Goal: Information Seeking & Learning: Learn about a topic

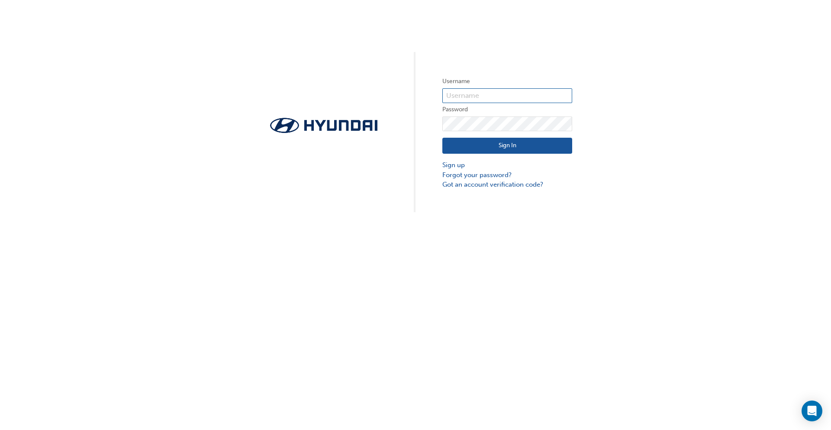
type input "31718"
click at [540, 146] on button "Sign In" at bounding box center [507, 146] width 130 height 16
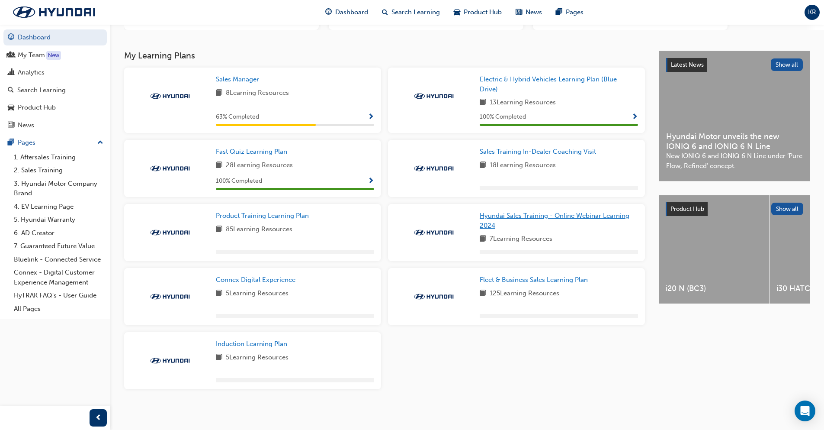
scroll to position [141, 0]
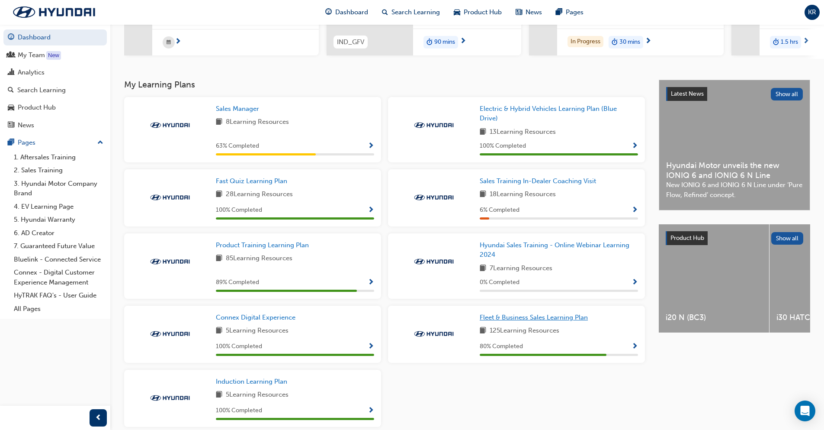
click at [554, 320] on span "Fleet & Business Sales Learning Plan" at bounding box center [534, 317] width 108 height 8
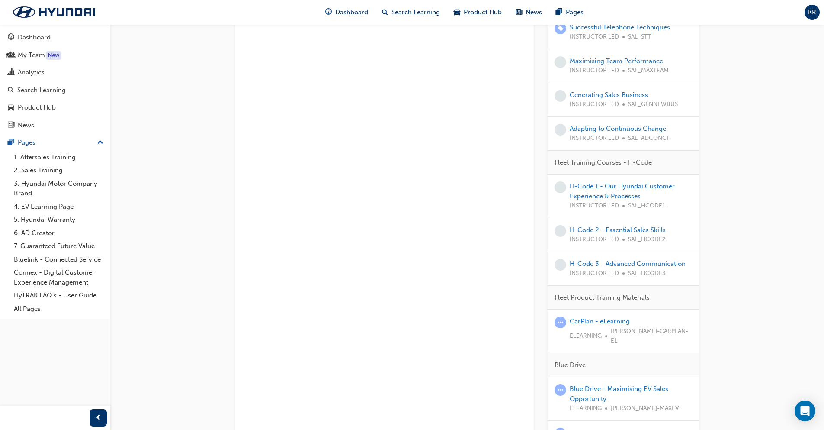
scroll to position [390, 0]
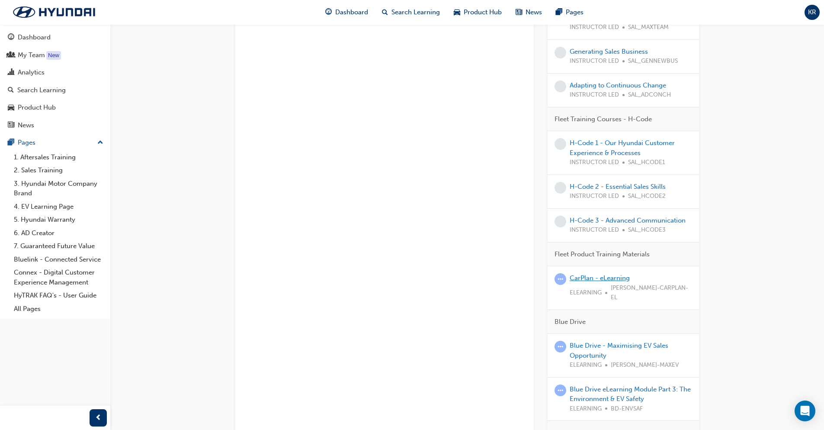
click at [625, 279] on link "CarPlan - eLearning" at bounding box center [600, 278] width 60 height 8
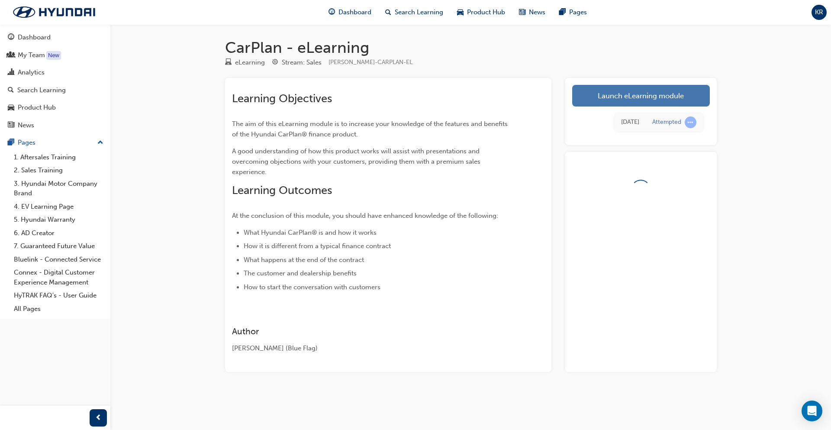
click at [641, 101] on link "Launch eLearning module" at bounding box center [641, 96] width 138 height 22
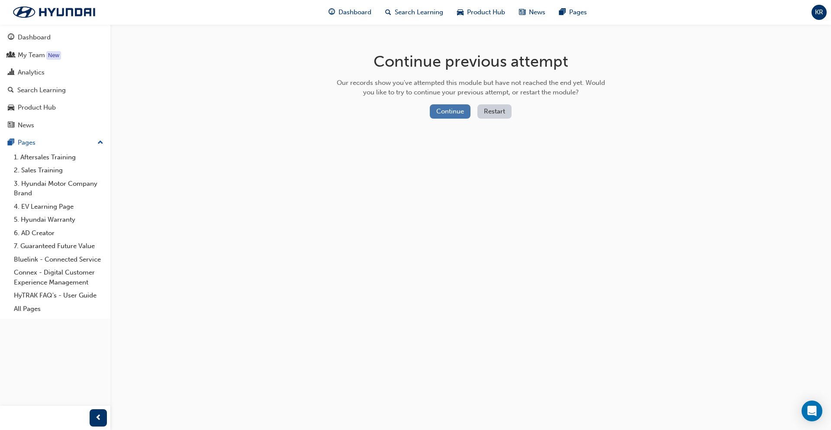
click at [435, 107] on button "Continue" at bounding box center [450, 111] width 41 height 14
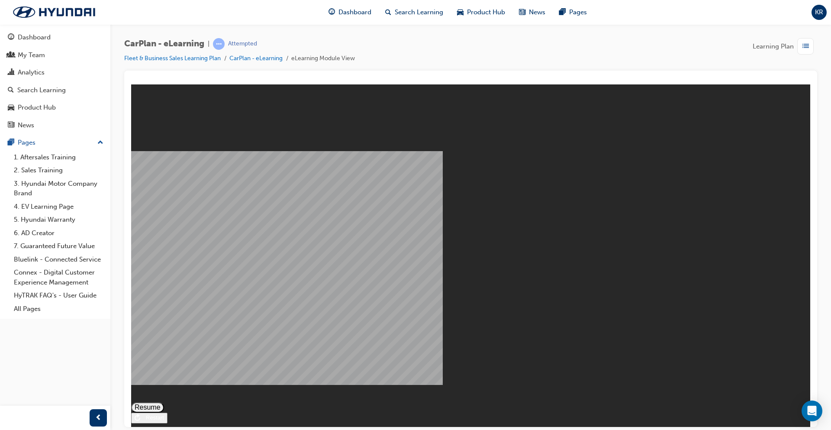
click at [164, 402] on button "Resume" at bounding box center [147, 407] width 33 height 10
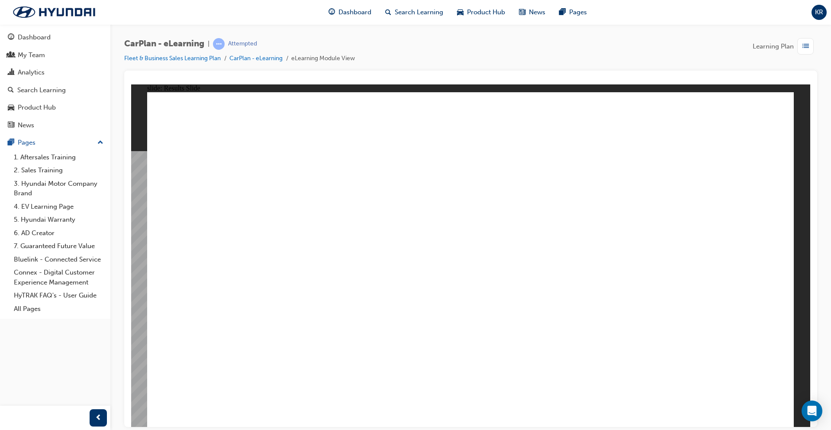
checkbox input "true"
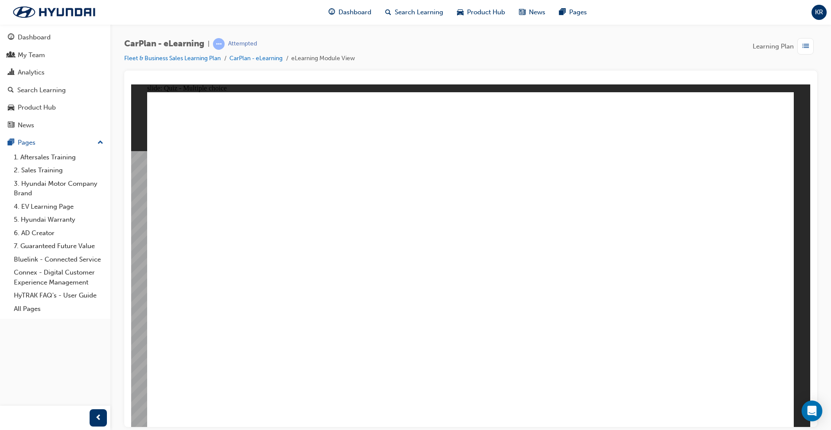
checkbox input "true"
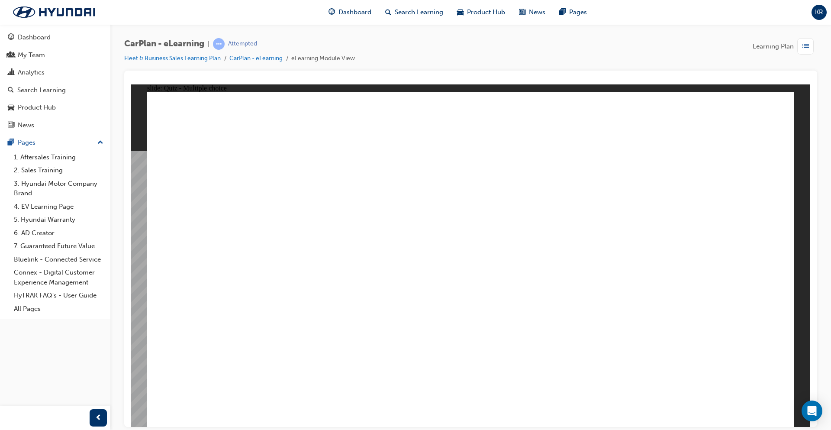
checkbox input "true"
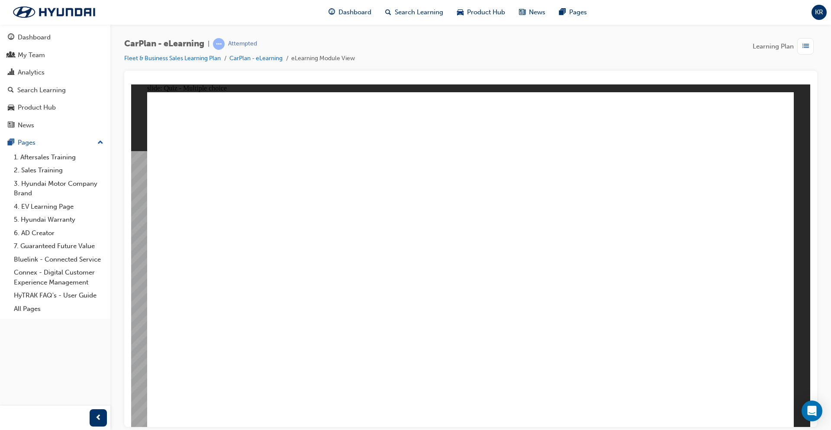
drag, startPoint x: 197, startPoint y: 152, endPoint x: 410, endPoint y: 144, distance: 213.5
drag, startPoint x: 332, startPoint y: 299, endPoint x: 341, endPoint y: 301, distance: 9.3
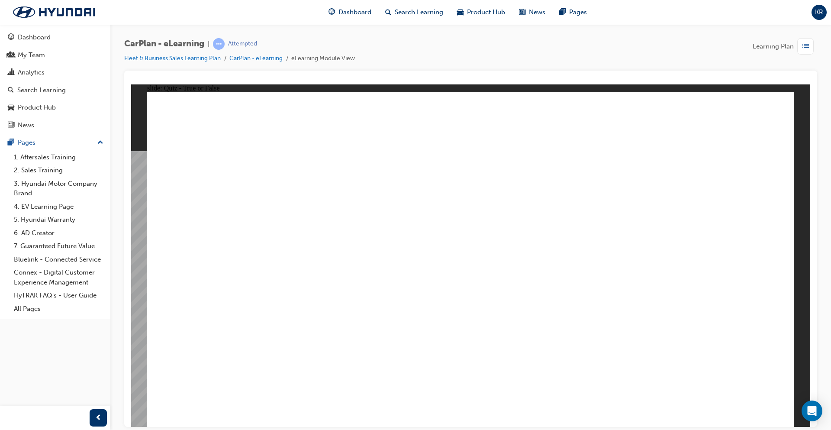
radio input "true"
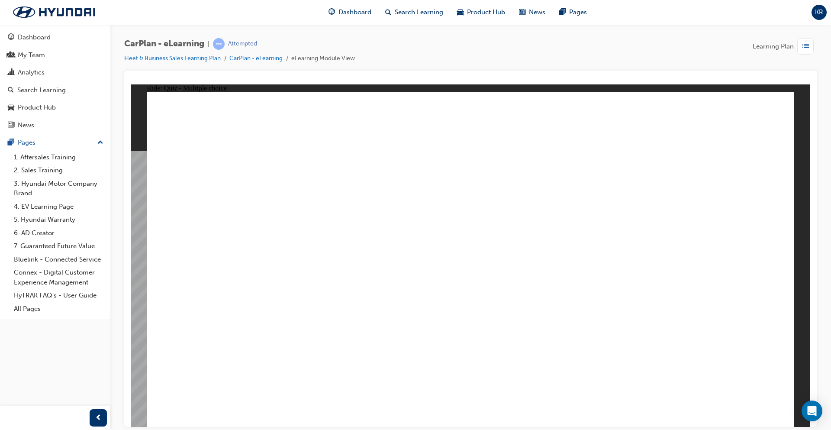
checkbox input "true"
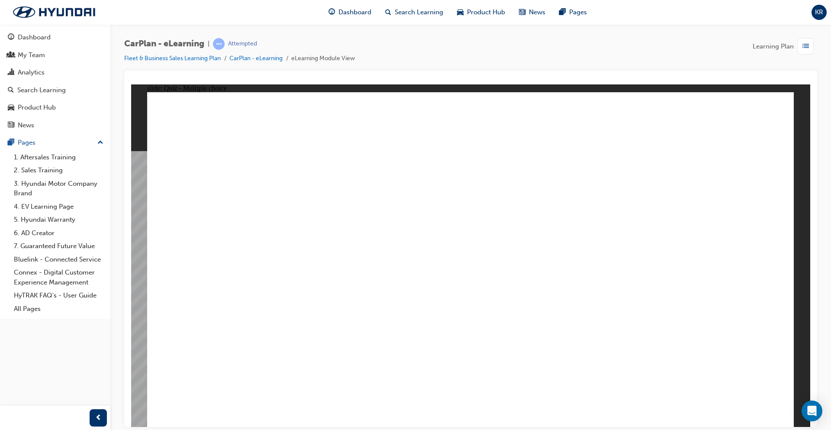
checkbox input "true"
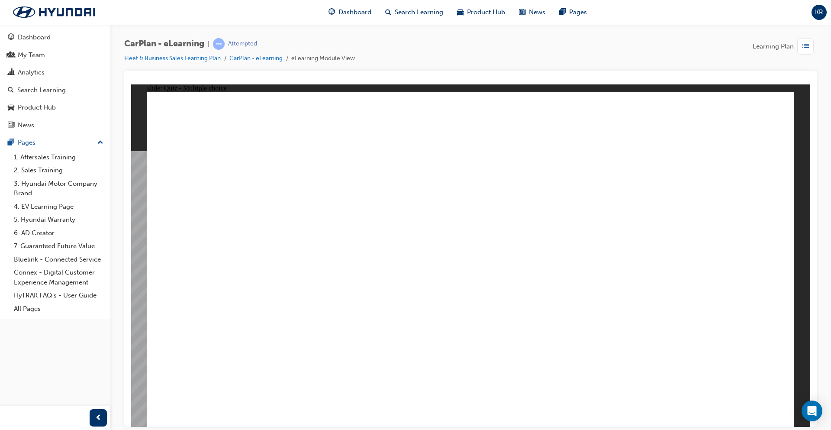
checkbox input "true"
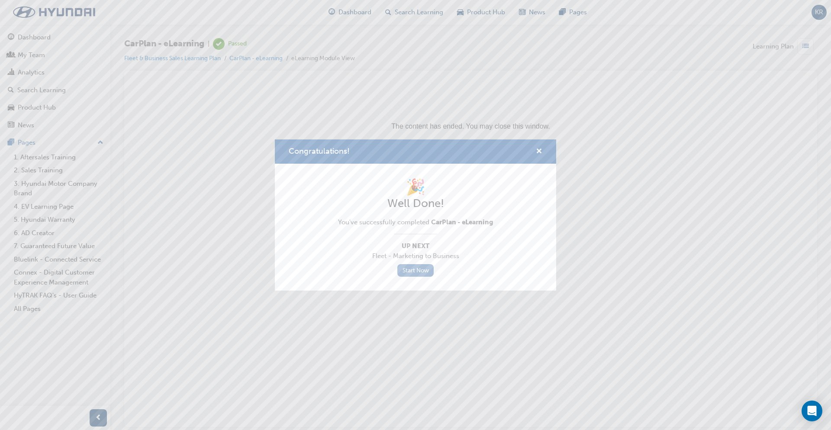
click at [409, 272] on link "Start Now" at bounding box center [415, 270] width 36 height 13
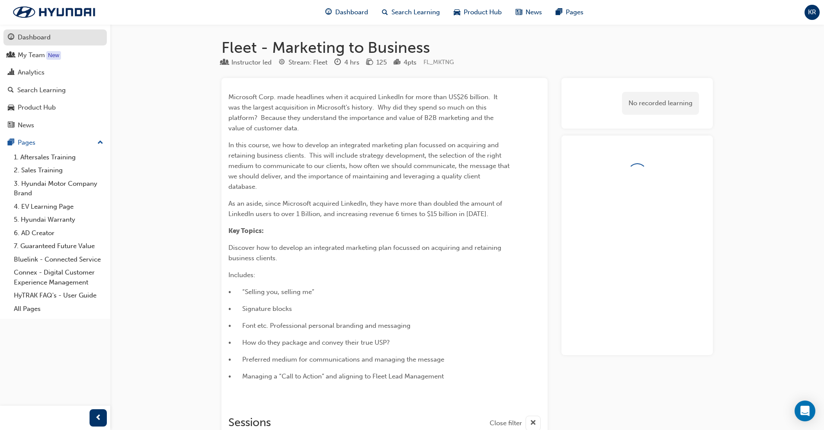
click at [27, 39] on div "Dashboard" at bounding box center [34, 37] width 33 height 10
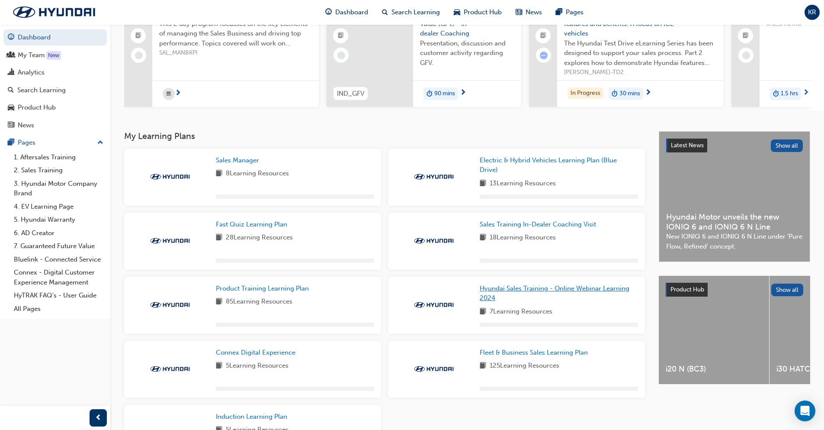
scroll to position [167, 0]
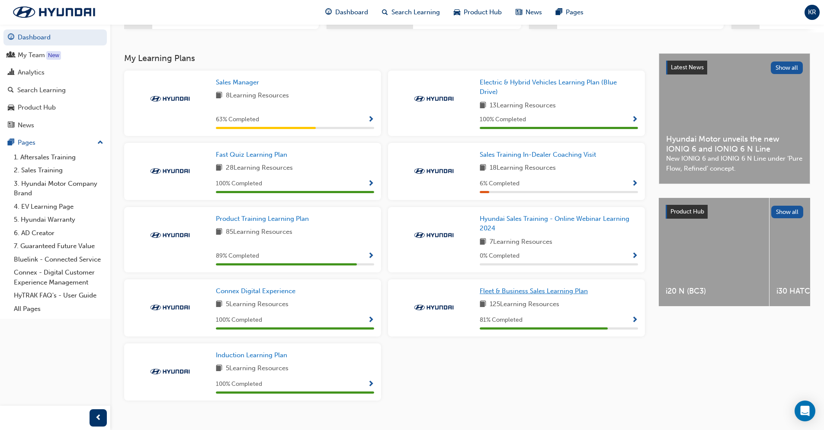
click at [547, 279] on div "Hyundai Sales Training - Online Webinar Learning 2024 7 Learning Resources 0 % …" at bounding box center [517, 243] width 264 height 72
click at [552, 296] on link "Fleet & Business Sales Learning Plan" at bounding box center [536, 291] width 112 height 10
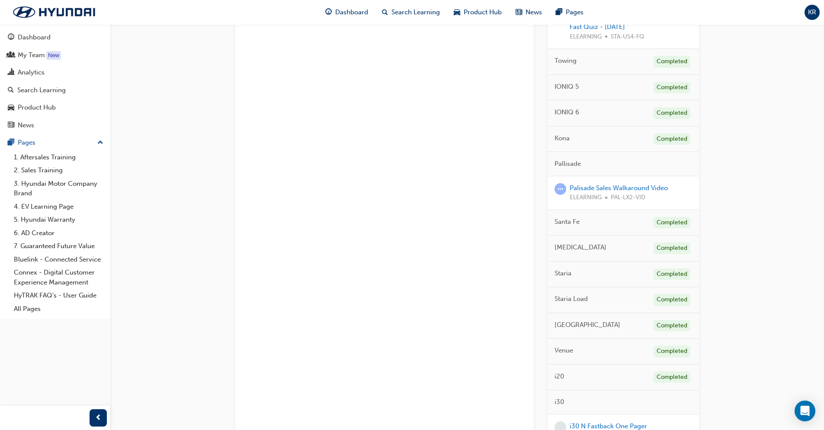
scroll to position [1169, 0]
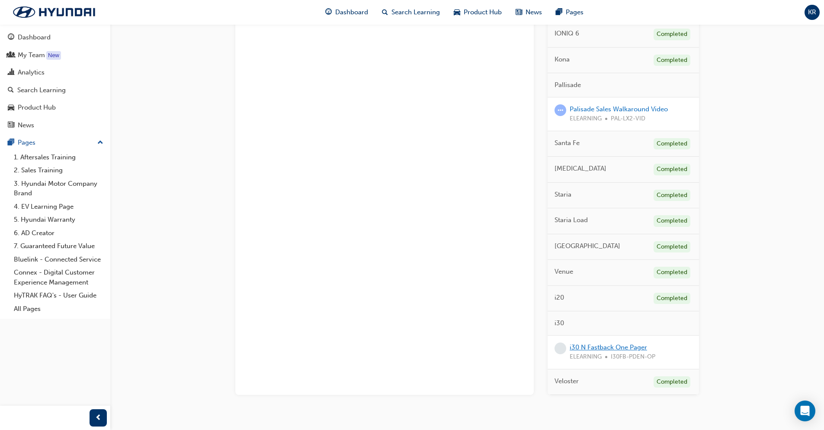
click at [624, 345] on link "i30 N Fastback One Pager" at bounding box center [608, 347] width 77 height 8
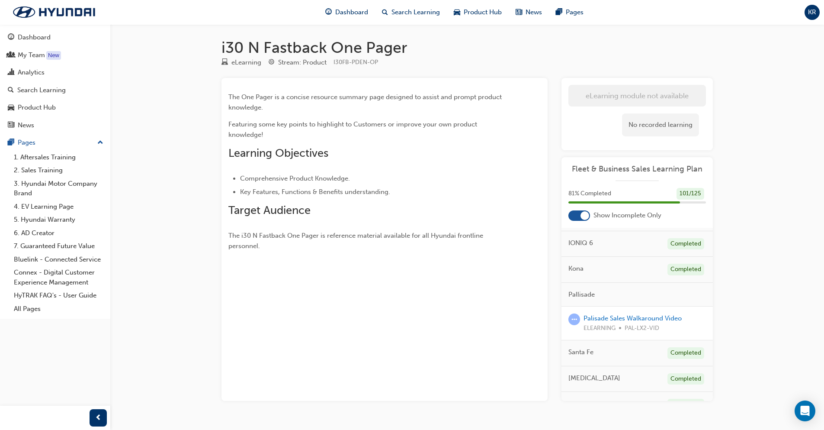
scroll to position [1082, 0]
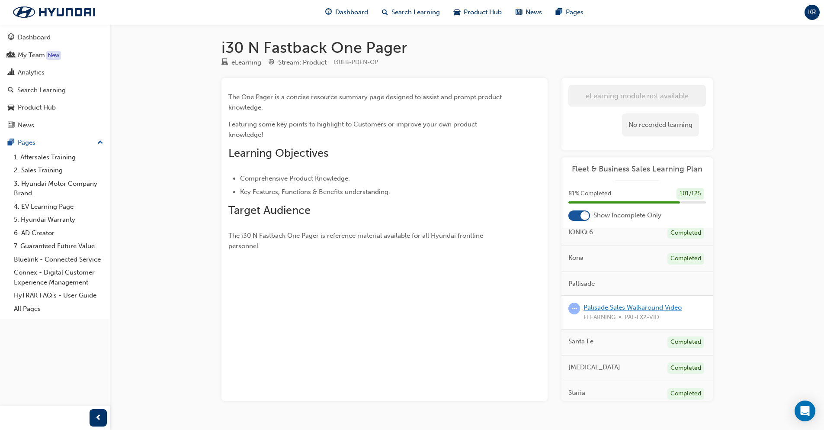
click at [670, 311] on link "Palisade Sales Walkaround Video" at bounding box center [633, 307] width 98 height 8
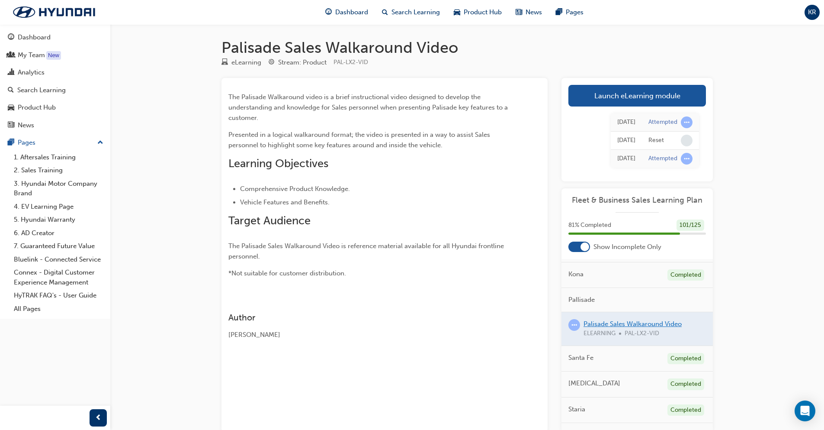
scroll to position [1001, 0]
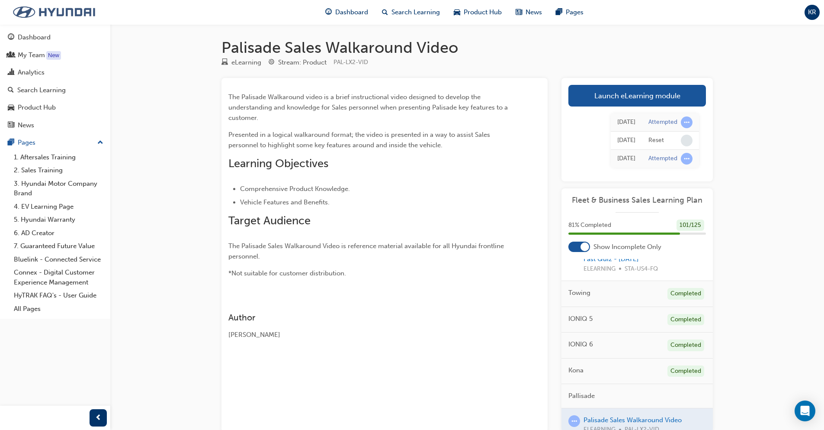
click at [25, 13] on img at bounding box center [54, 12] width 100 height 18
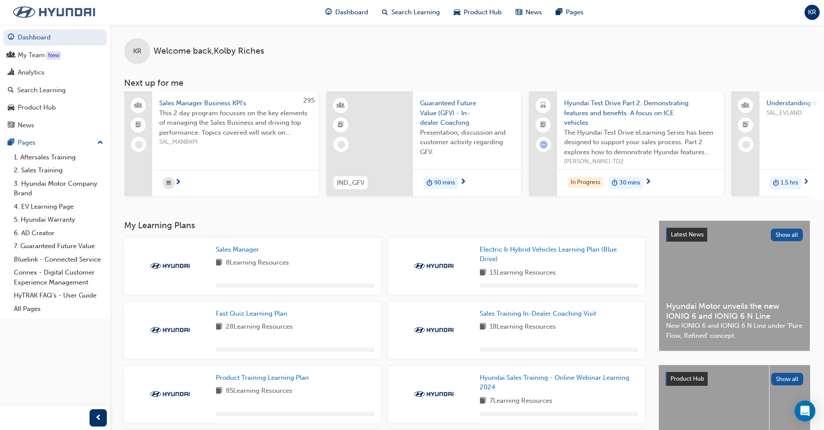
scroll to position [167, 0]
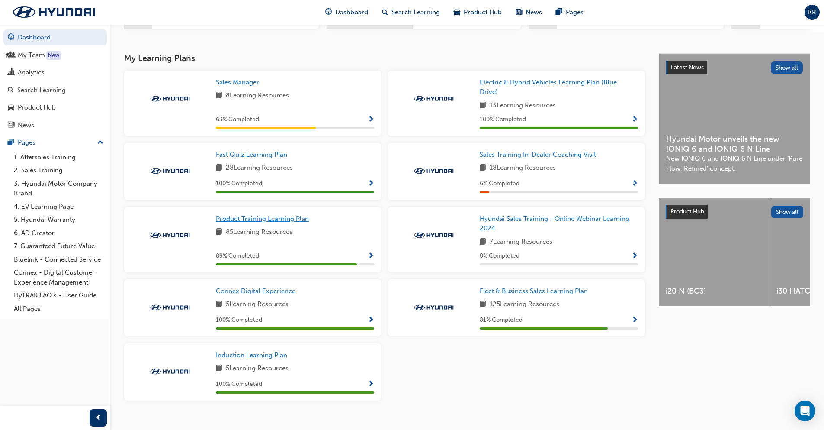
click at [279, 218] on span "Product Training Learning Plan" at bounding box center [262, 219] width 93 height 8
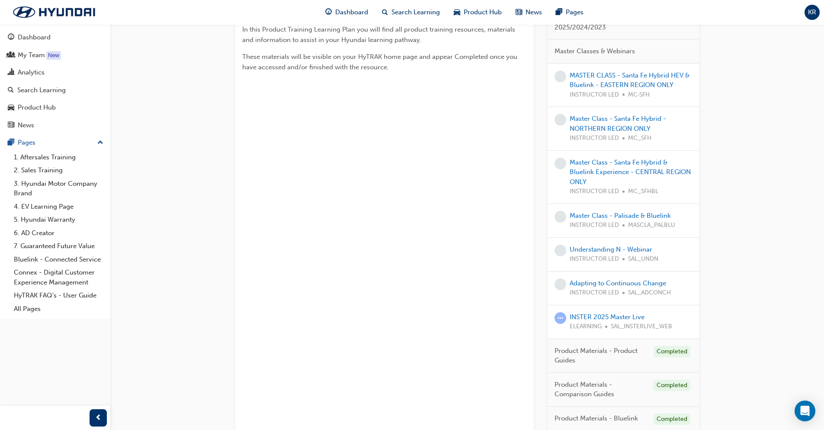
scroll to position [346, 0]
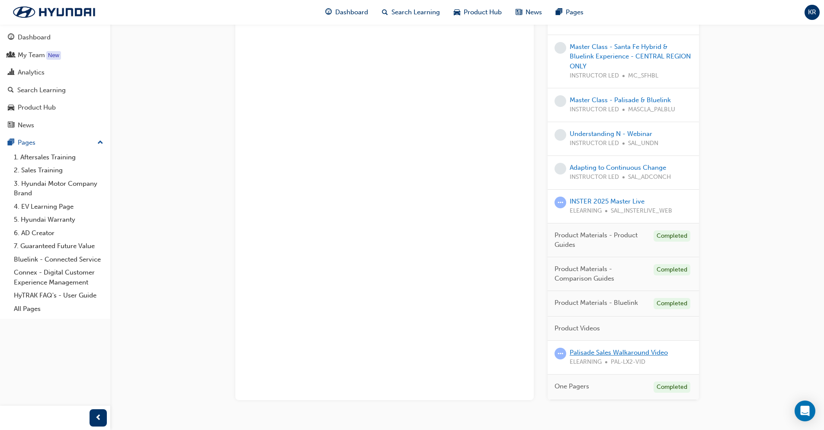
click at [591, 353] on link "Palisade Sales Walkaround Video" at bounding box center [619, 352] width 98 height 8
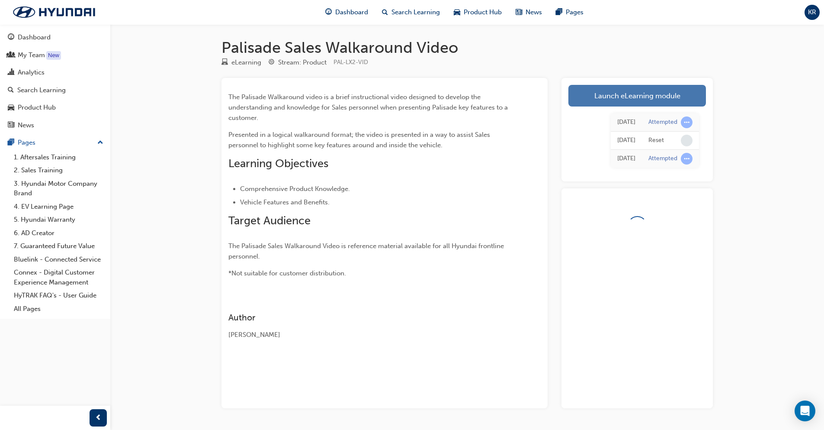
click at [641, 106] on link "Launch eLearning module" at bounding box center [638, 96] width 138 height 22
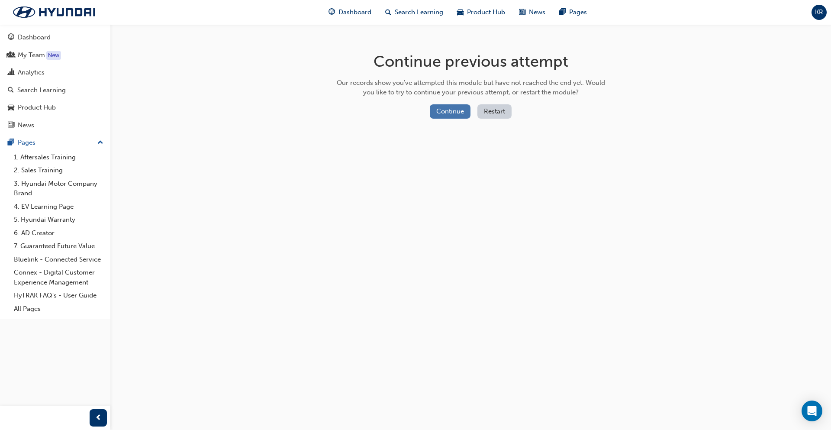
click at [456, 112] on button "Continue" at bounding box center [450, 111] width 41 height 14
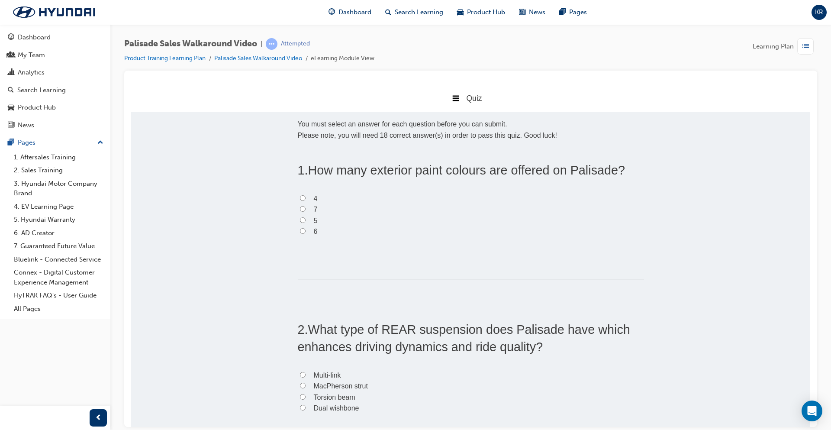
click at [306, 221] on label "5" at bounding box center [471, 220] width 346 height 11
click at [306, 221] on input "5" at bounding box center [303, 220] width 6 height 6
radio input "true"
click at [308, 205] on label "7" at bounding box center [471, 208] width 346 height 11
click at [306, 206] on input "7" at bounding box center [303, 209] width 6 height 6
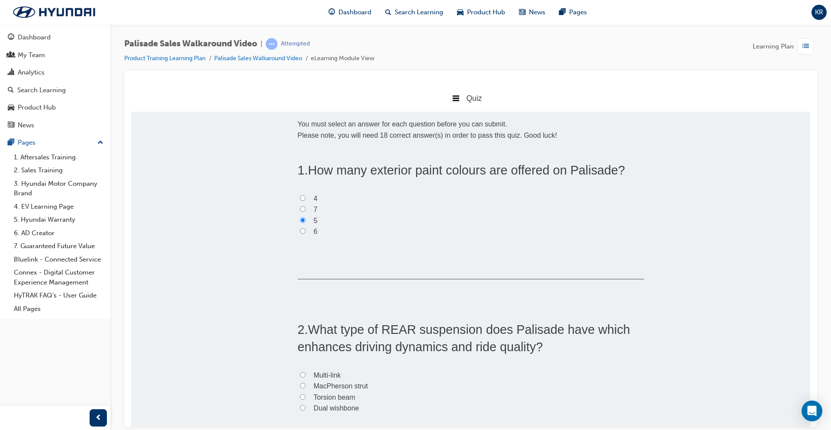
radio input "true"
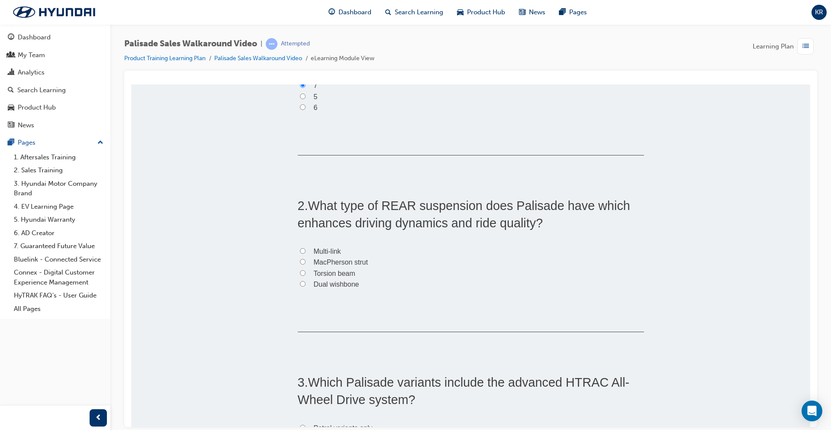
scroll to position [87, 0]
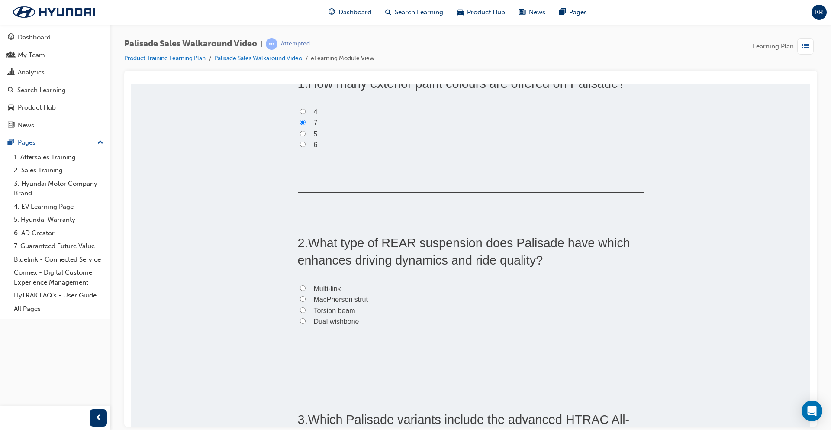
click at [310, 147] on label "6" at bounding box center [471, 144] width 346 height 11
click at [306, 147] on input "6" at bounding box center [303, 144] width 6 height 6
radio input "true"
click at [310, 147] on label "6" at bounding box center [471, 144] width 346 height 11
click at [306, 147] on input "6" at bounding box center [303, 144] width 6 height 6
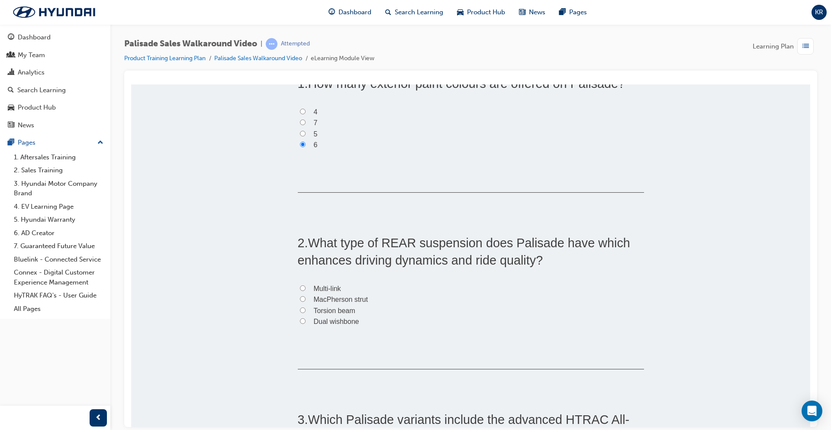
click at [352, 297] on span "MacPherson strut" at bounding box center [341, 298] width 54 height 7
click at [306, 297] on input "MacPherson strut" at bounding box center [303, 299] width 6 height 6
radio input "true"
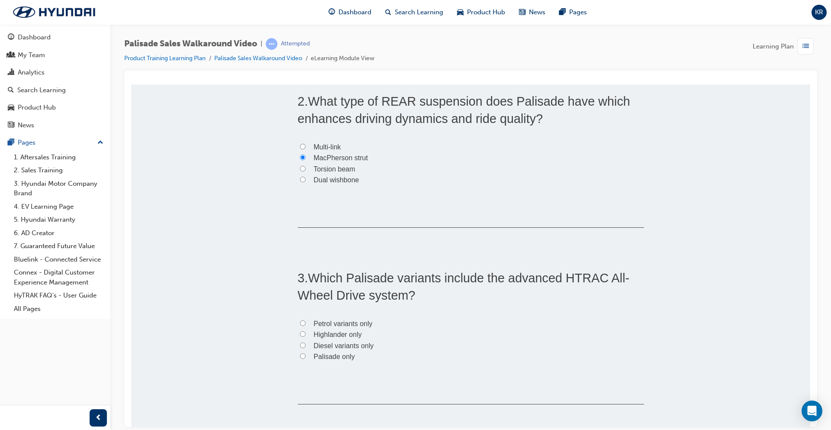
scroll to position [346, 0]
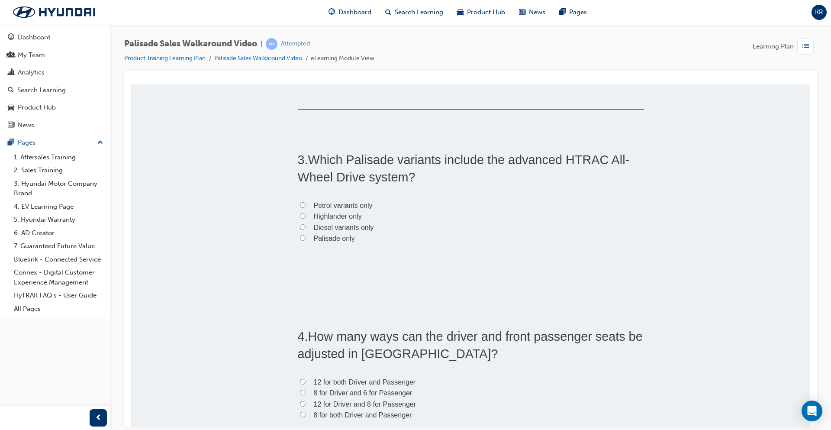
click at [344, 218] on span "Highlander only" at bounding box center [338, 215] width 48 height 7
click at [306, 218] on input "Highlander only" at bounding box center [303, 216] width 6 height 6
radio input "true"
click at [350, 228] on span "Diesel variants only" at bounding box center [344, 226] width 60 height 7
click at [306, 228] on input "Diesel variants only" at bounding box center [303, 227] width 6 height 6
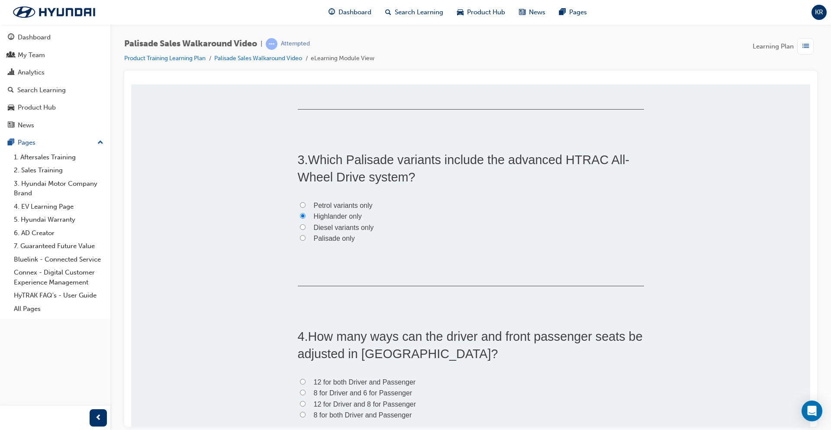
radio input "true"
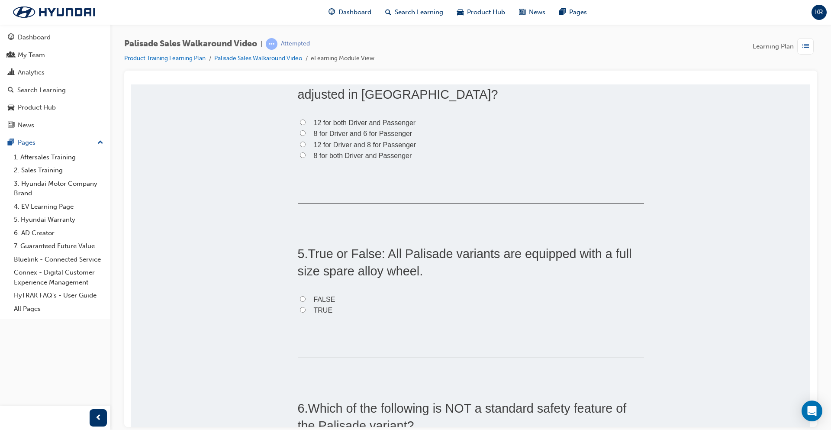
scroll to position [519, 0]
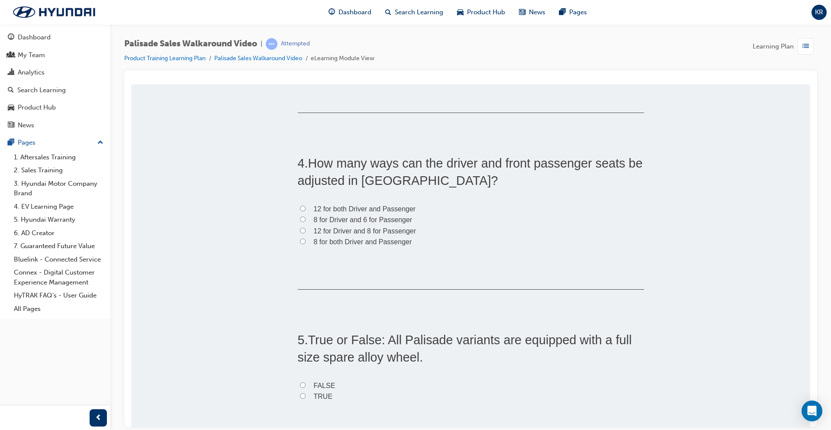
click at [334, 219] on span "8 for Driver and 6 for Passenger" at bounding box center [363, 219] width 99 height 7
click at [306, 219] on input "8 for Driver and 6 for Passenger" at bounding box center [303, 219] width 6 height 6
radio input "true"
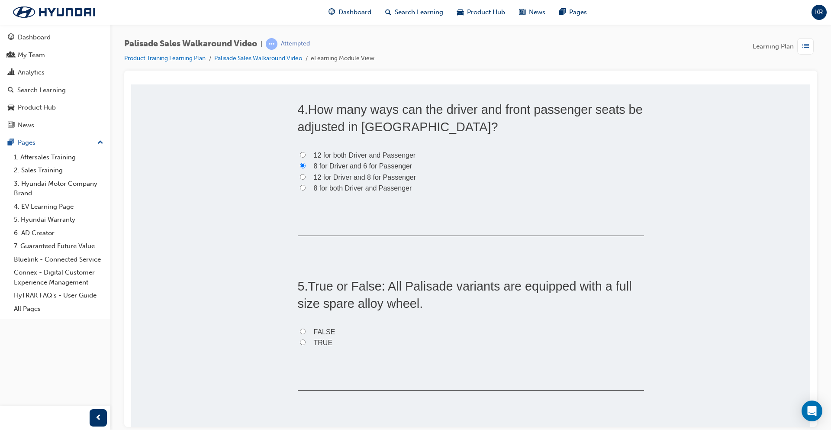
scroll to position [649, 0]
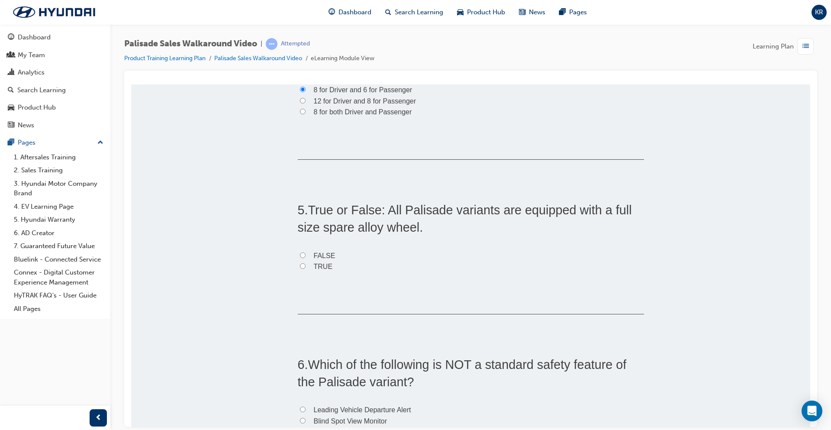
click at [322, 258] on span "FALSE" at bounding box center [325, 254] width 22 height 7
click at [306, 258] on input "FALSE" at bounding box center [303, 255] width 6 height 6
radio input "true"
click at [316, 265] on span "TRUE" at bounding box center [323, 265] width 19 height 7
click at [306, 265] on input "TRUE" at bounding box center [303, 266] width 6 height 6
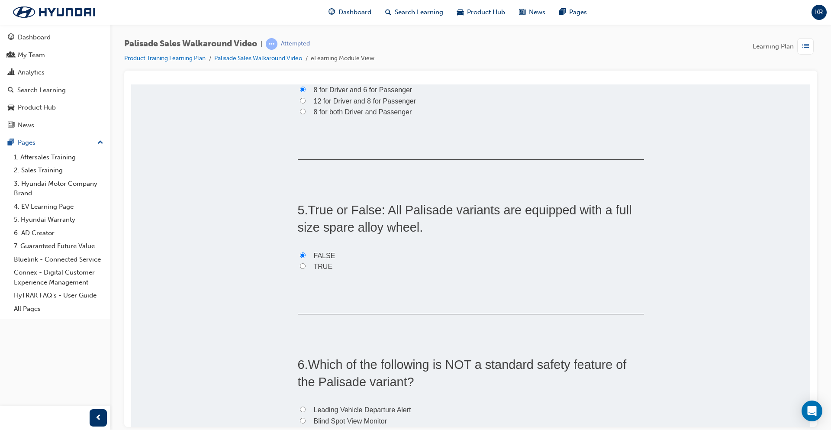
radio input "true"
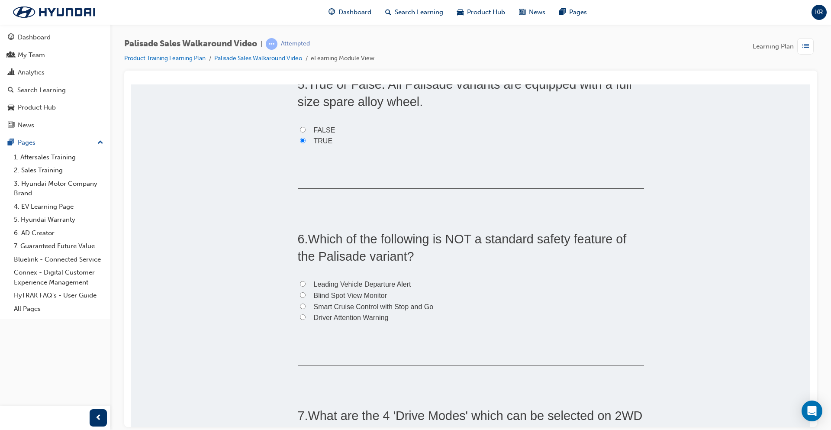
scroll to position [866, 0]
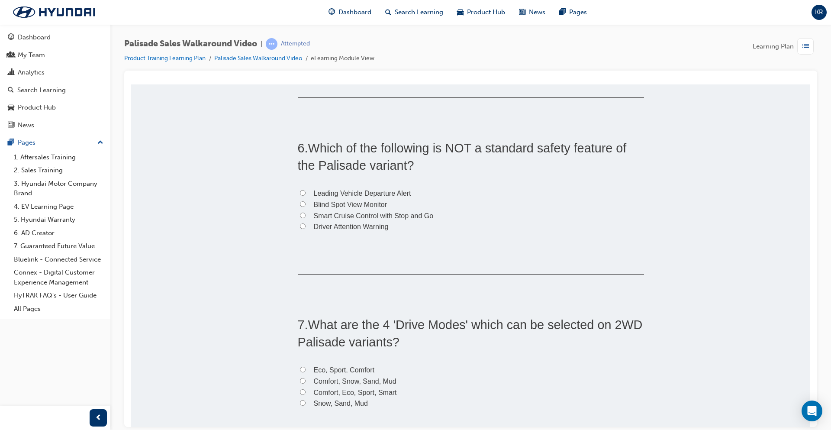
click at [352, 218] on span "Smart Cruise Control with Stop and Go" at bounding box center [374, 215] width 120 height 7
click at [306, 218] on input "Smart Cruise Control with Stop and Go" at bounding box center [303, 215] width 6 height 6
radio input "true"
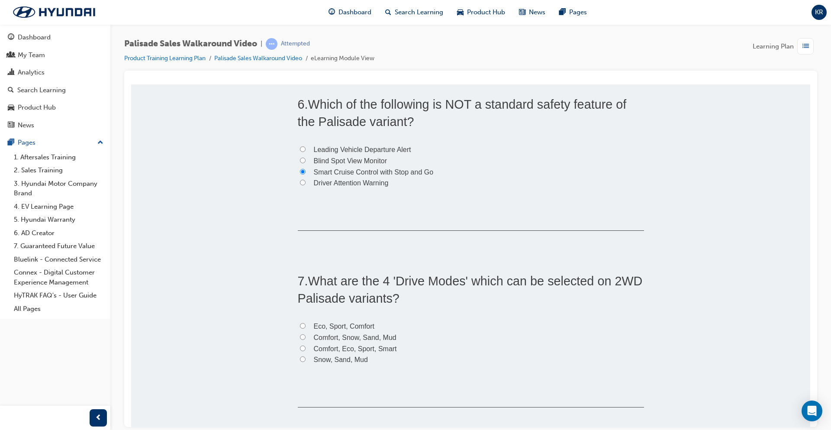
scroll to position [909, 0]
click at [372, 189] on div "6 . Which of the following is NOT a standard safety feature of the Palisade var…" at bounding box center [471, 163] width 346 height 135
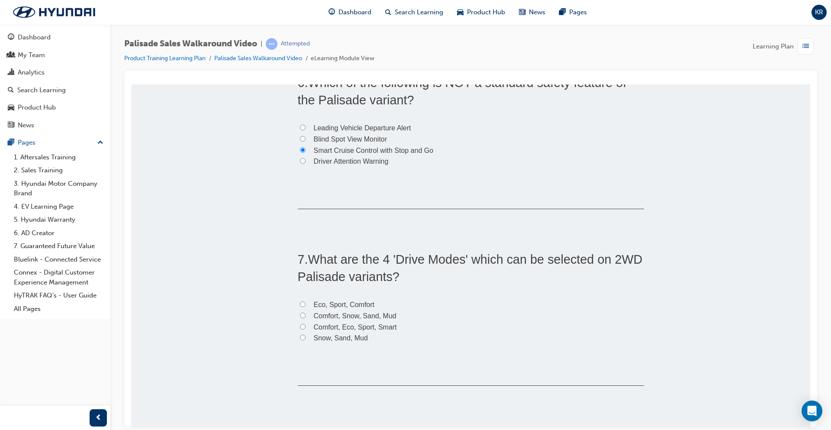
scroll to position [952, 0]
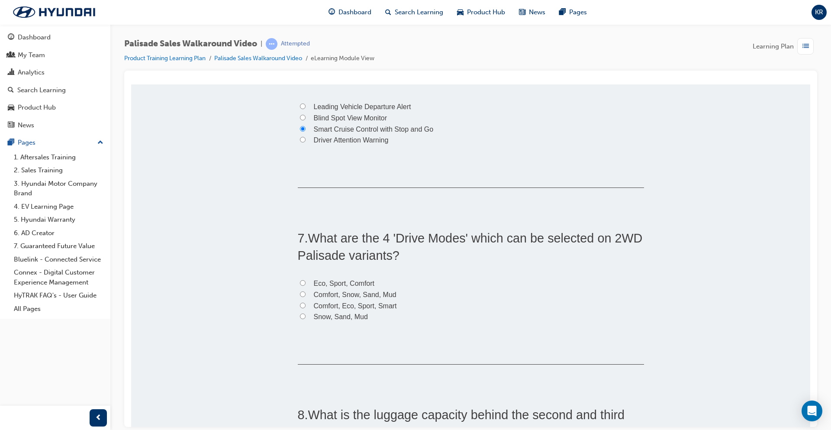
click at [327, 282] on span "Eco, Sport, Comfort" at bounding box center [344, 282] width 61 height 7
click at [306, 282] on input "Eco, Sport, Comfort" at bounding box center [303, 283] width 6 height 6
radio input "true"
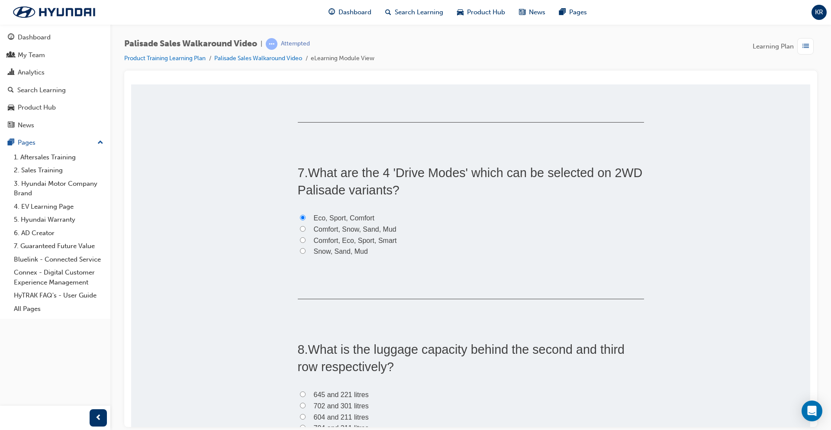
scroll to position [1125, 0]
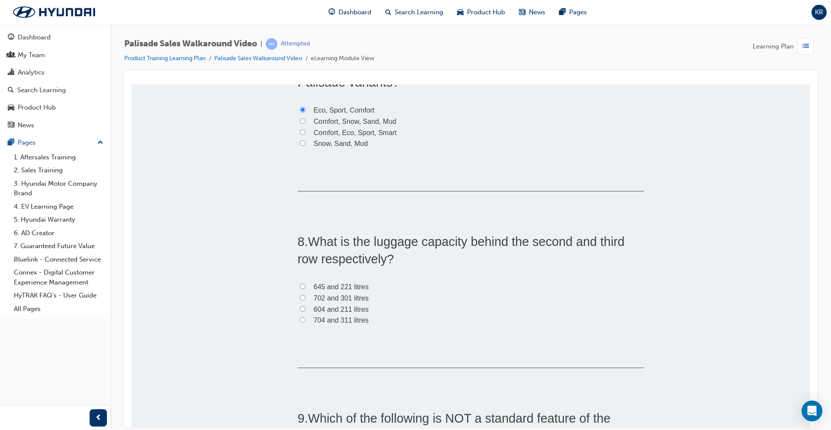
click at [346, 303] on label "702 and 301 litres" at bounding box center [471, 297] width 346 height 11
click at [306, 300] on input "702 and 301 litres" at bounding box center [303, 297] width 6 height 6
radio input "true"
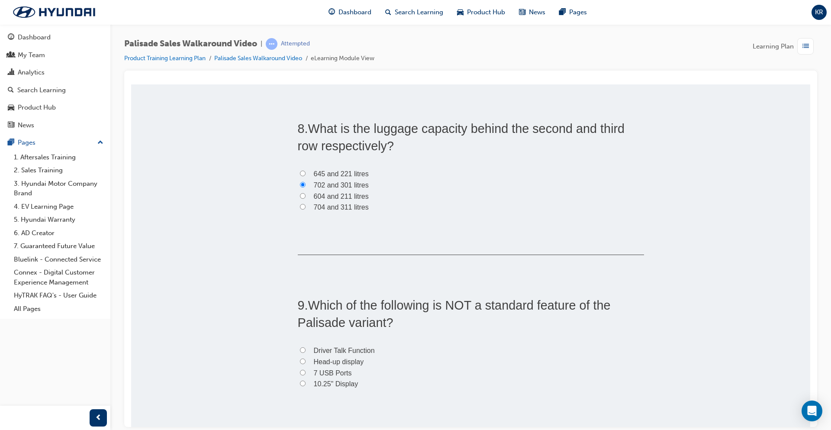
scroll to position [1298, 0]
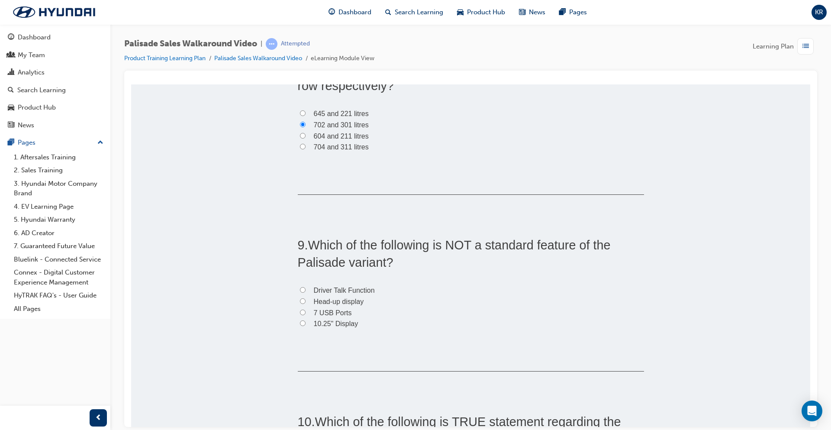
click at [357, 288] on span "Driver Talk Function" at bounding box center [344, 289] width 61 height 7
click at [306, 288] on input "Driver Talk Function" at bounding box center [303, 290] width 6 height 6
radio input "true"
click at [334, 316] on label "7 USB Ports" at bounding box center [471, 312] width 346 height 11
click at [306, 315] on input "7 USB Ports" at bounding box center [303, 312] width 6 height 6
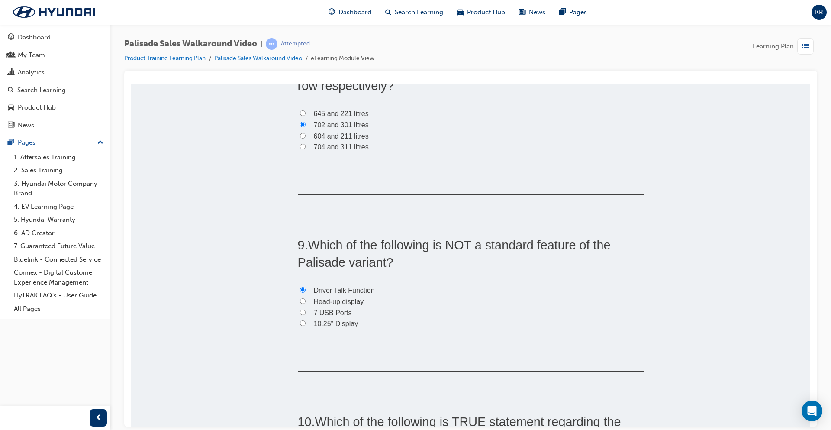
radio input "true"
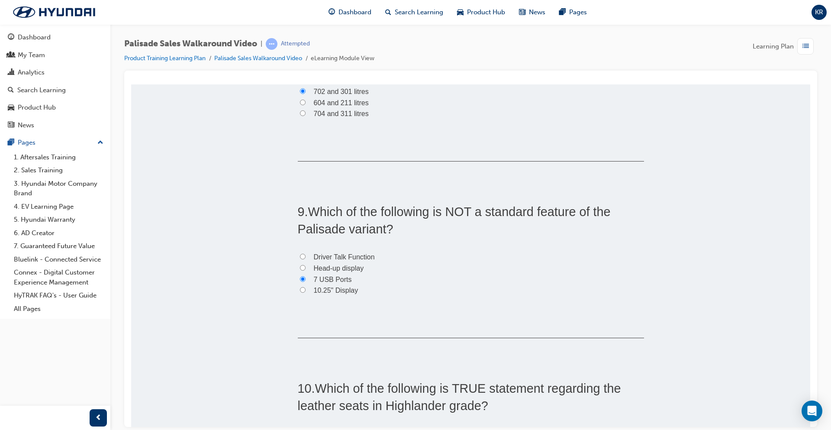
scroll to position [1342, 0]
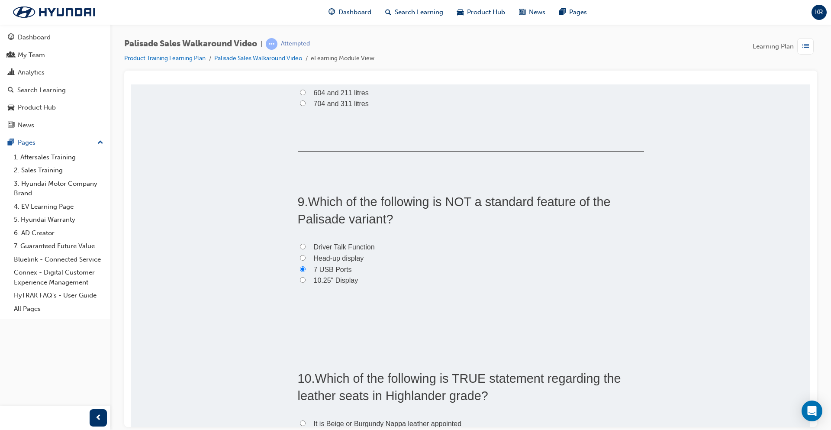
click at [329, 282] on span "10.25" Display" at bounding box center [336, 279] width 45 height 7
click at [306, 282] on input "10.25" Display" at bounding box center [303, 280] width 6 height 6
radio input "true"
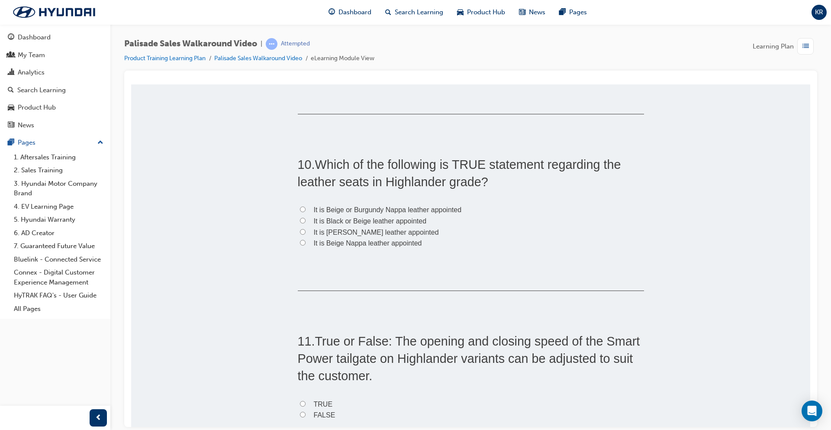
scroll to position [1558, 0]
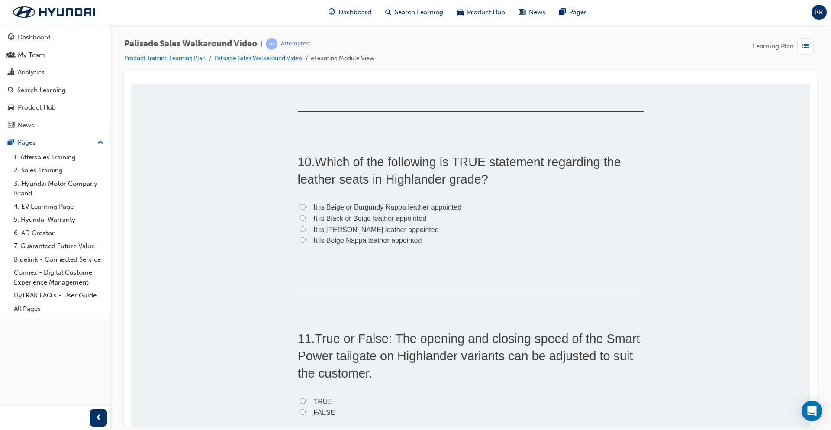
click at [338, 221] on span "It is Black or Beige leather appointed" at bounding box center [370, 217] width 113 height 7
click at [306, 220] on input "It is Black or Beige leather appointed" at bounding box center [303, 218] width 6 height 6
radio input "true"
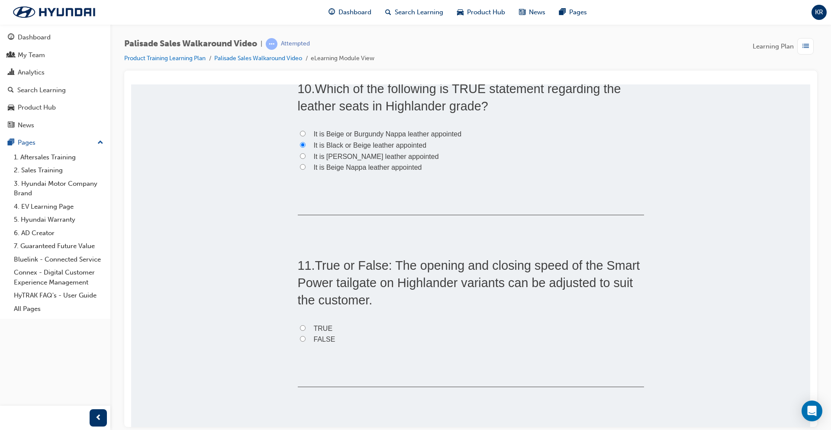
scroll to position [1774, 0]
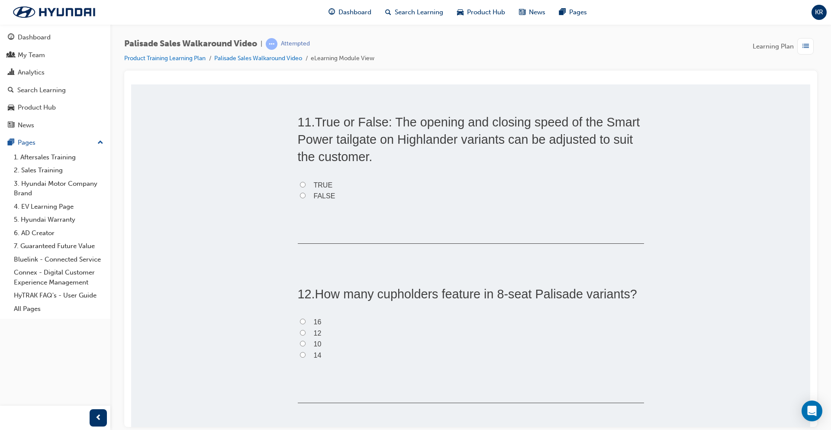
click at [323, 185] on span "TRUE" at bounding box center [323, 184] width 19 height 7
click at [306, 185] on input "TRUE" at bounding box center [303, 184] width 6 height 6
radio input "true"
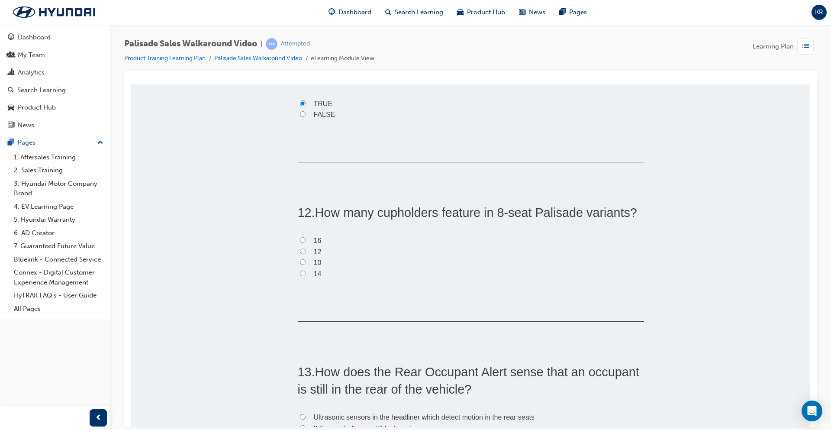
scroll to position [1861, 0]
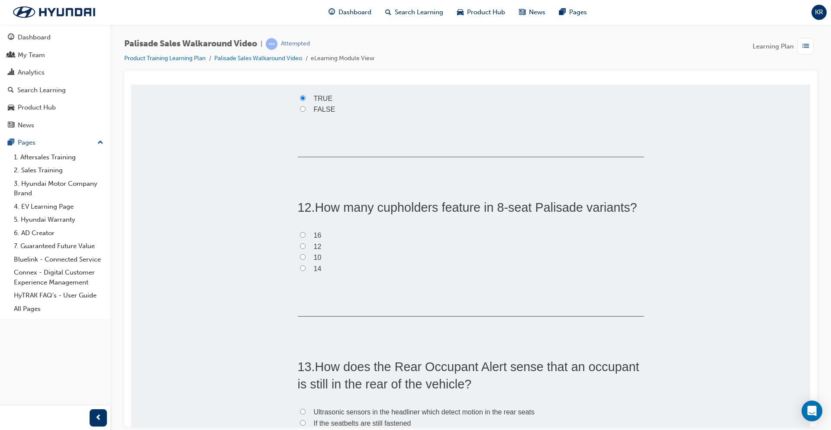
click at [314, 231] on span "16" at bounding box center [318, 234] width 8 height 7
click at [306, 232] on input "16" at bounding box center [303, 235] width 6 height 6
radio input "true"
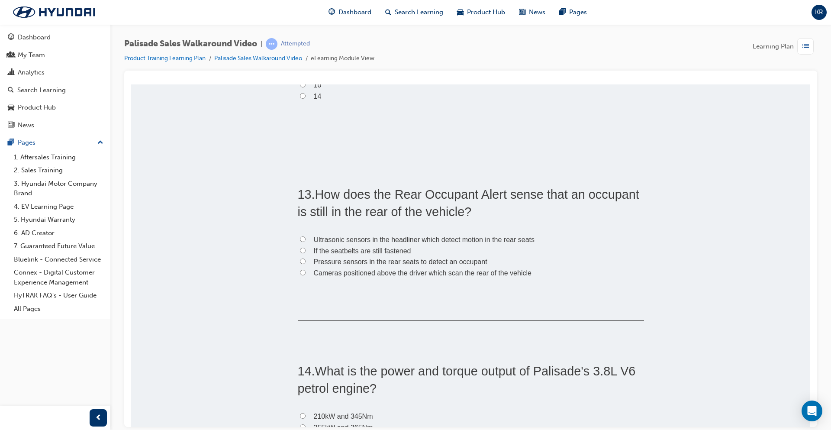
scroll to position [2034, 0]
click at [354, 258] on span "Pressure sensors in the rear seats to detect an occupant" at bounding box center [401, 260] width 174 height 7
click at [306, 258] on input "Pressure sensors in the rear seats to detect an occupant" at bounding box center [303, 260] width 6 height 6
radio input "true"
click at [361, 255] on label "Pressure sensors in the rear seats to detect an occupant" at bounding box center [471, 260] width 346 height 11
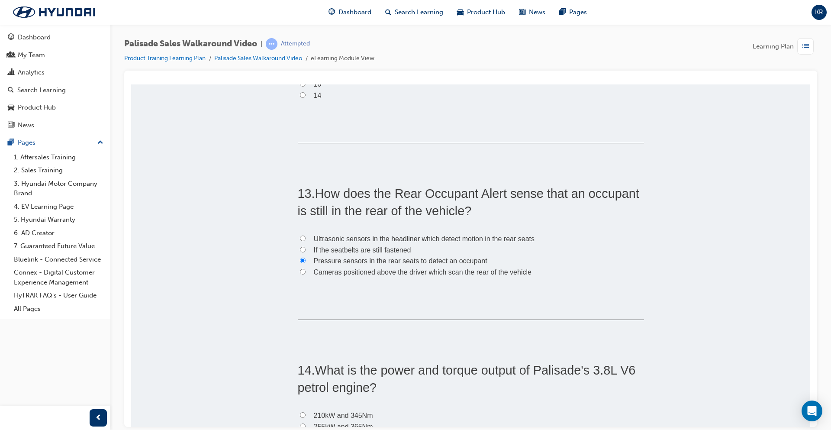
click at [306, 257] on input "Pressure sensors in the rear seats to detect an occupant" at bounding box center [303, 260] width 6 height 6
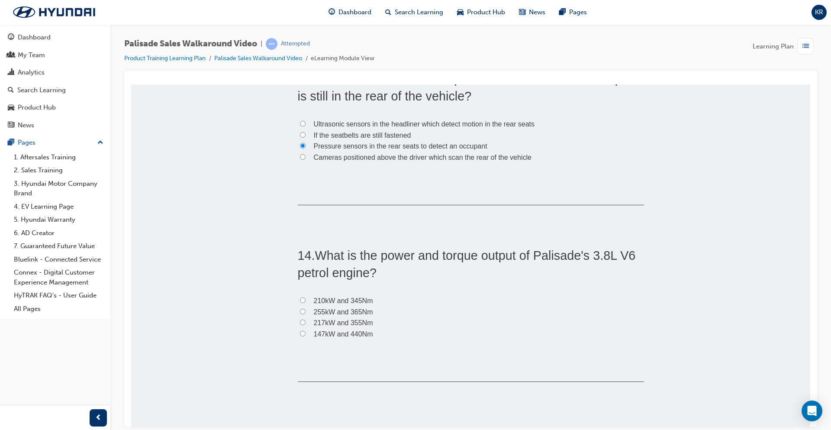
scroll to position [2164, 0]
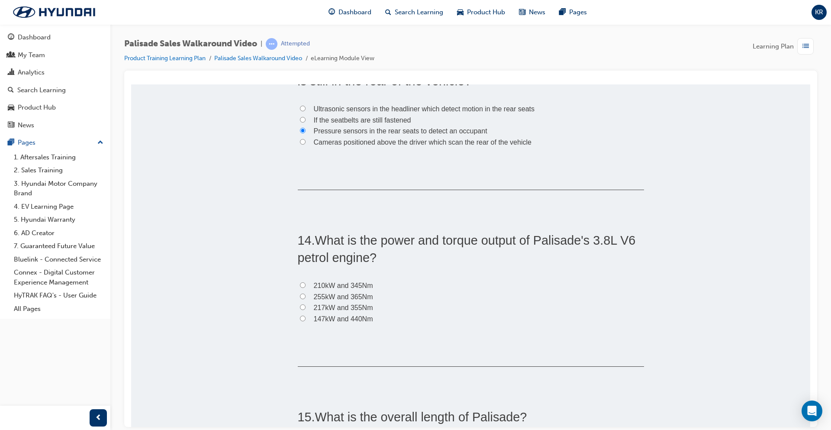
click at [347, 306] on span "217kW and 355Nm" at bounding box center [343, 306] width 59 height 7
click at [306, 306] on input "217kW and 355Nm" at bounding box center [303, 307] width 6 height 6
radio input "true"
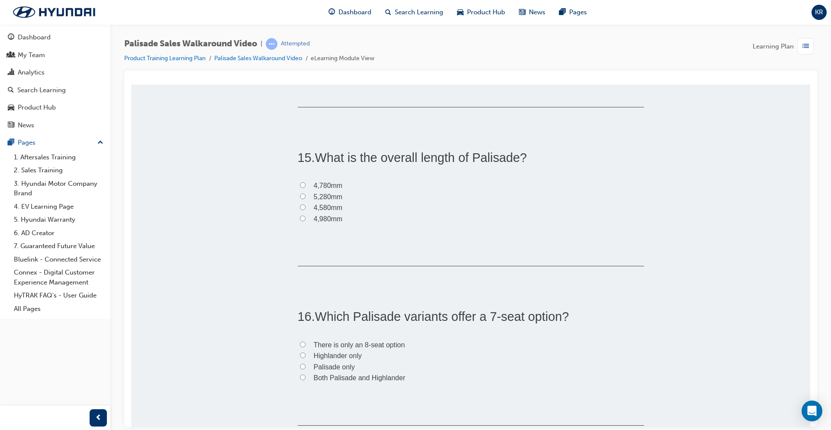
scroll to position [2424, 0]
click at [333, 214] on span "4,980mm" at bounding box center [328, 217] width 29 height 7
click at [306, 215] on input "4,980mm" at bounding box center [303, 218] width 6 height 6
radio input "true"
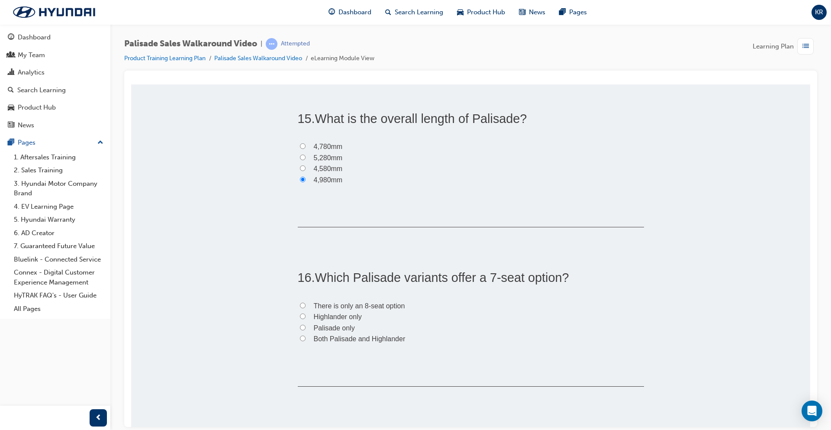
scroll to position [2510, 0]
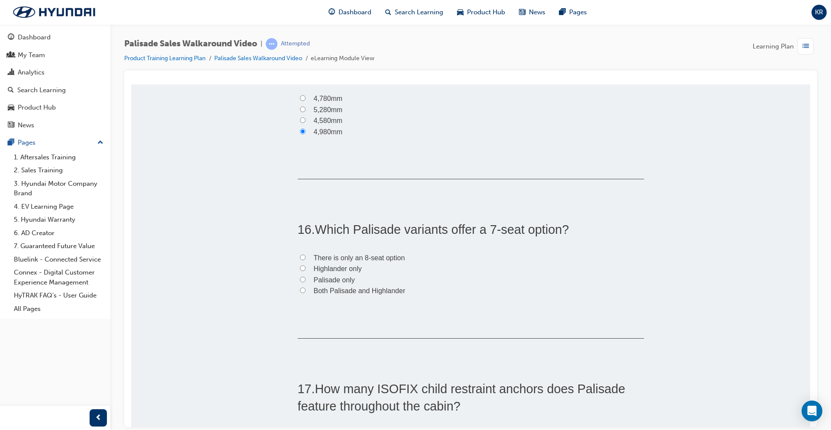
click at [342, 268] on span "Highlander only" at bounding box center [338, 267] width 48 height 7
click at [306, 268] on input "Highlander only" at bounding box center [303, 268] width 6 height 6
radio input "true"
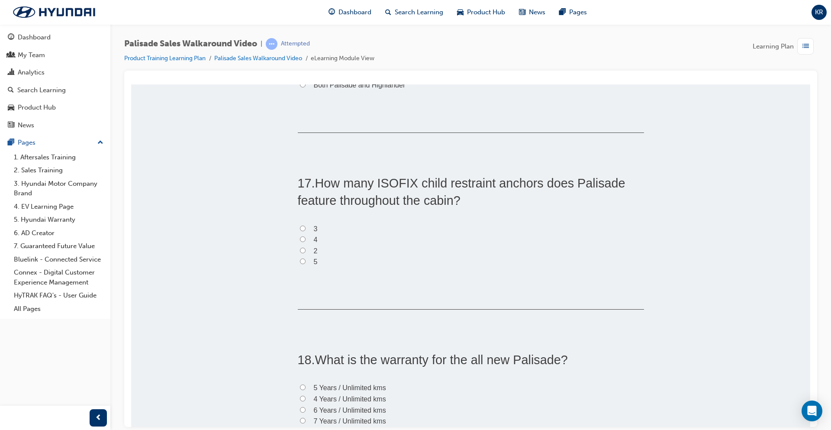
scroll to position [2727, 0]
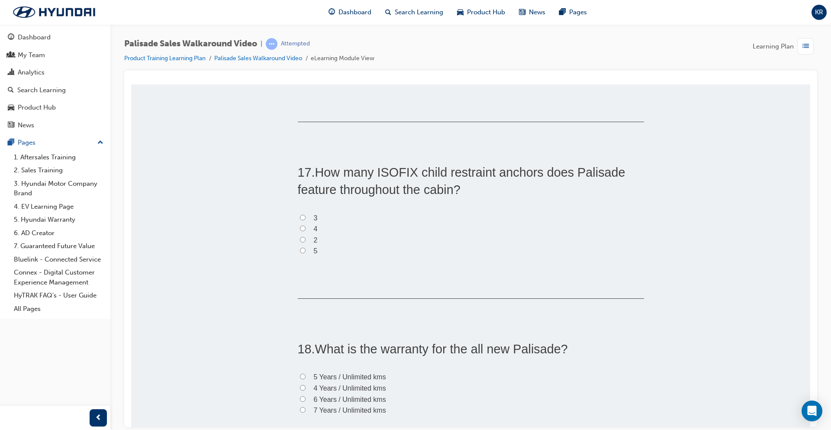
click at [300, 251] on input "5" at bounding box center [303, 250] width 6 height 6
radio input "true"
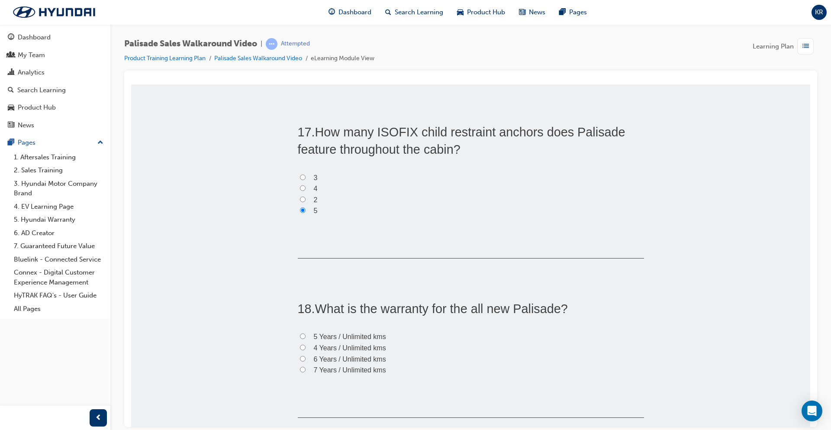
scroll to position [2856, 0]
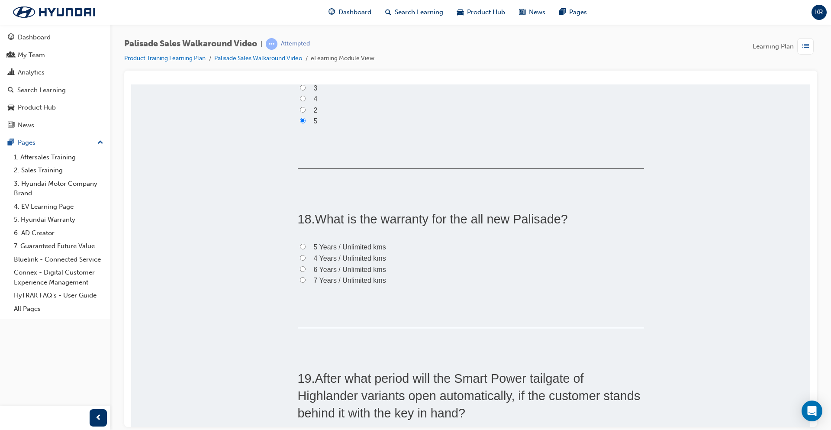
click at [322, 246] on span "5 Years / Unlimited kms" at bounding box center [350, 246] width 72 height 7
click at [306, 246] on input "5 Years / Unlimited kms" at bounding box center [303, 246] width 6 height 6
radio input "true"
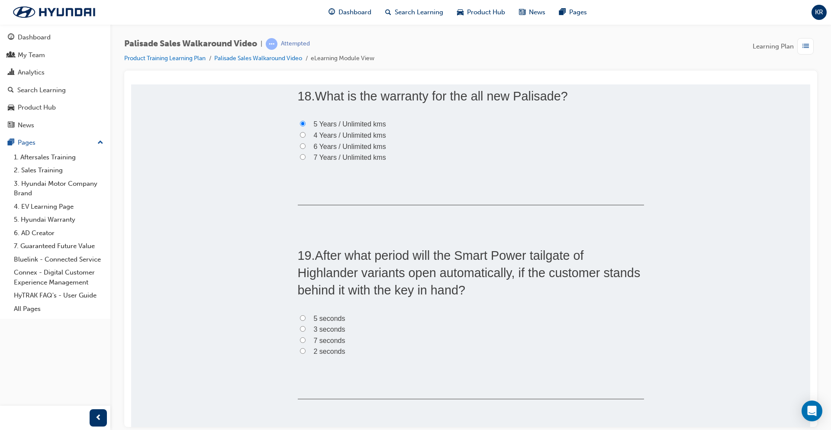
scroll to position [2986, 0]
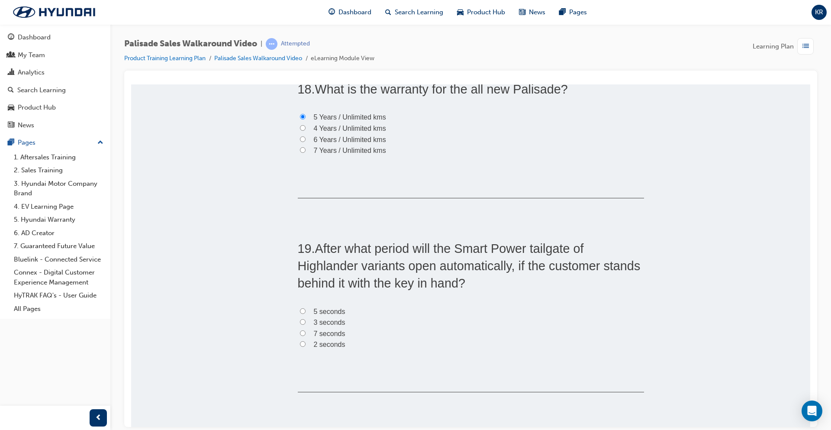
click at [327, 311] on span "5 seconds" at bounding box center [330, 310] width 32 height 7
click at [306, 311] on input "5 seconds" at bounding box center [303, 311] width 6 height 6
radio input "true"
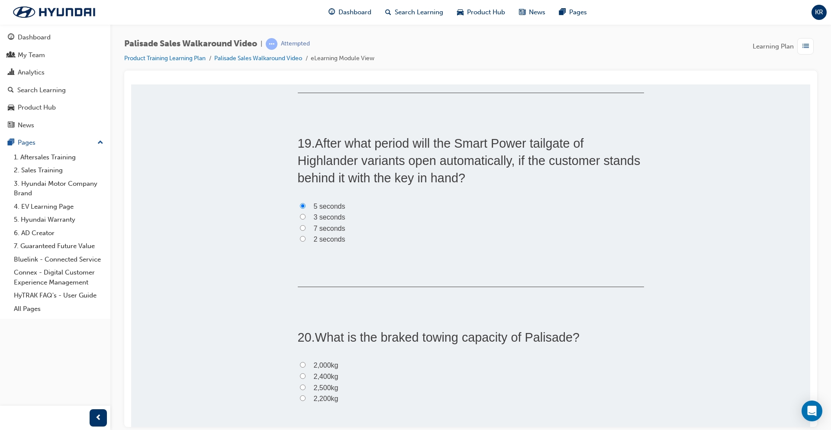
scroll to position [3192, 0]
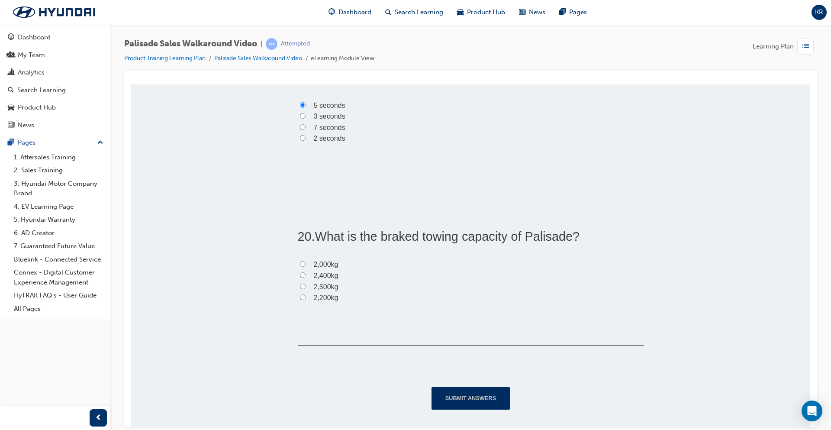
click at [319, 297] on span "2,200kg" at bounding box center [326, 296] width 25 height 7
click at [306, 297] on input "2,200kg" at bounding box center [303, 297] width 6 height 6
radio input "true"
click at [474, 386] on div "Submit Answers" at bounding box center [471, 397] width 346 height 23
click at [478, 394] on button "Submit Answers" at bounding box center [471, 397] width 79 height 23
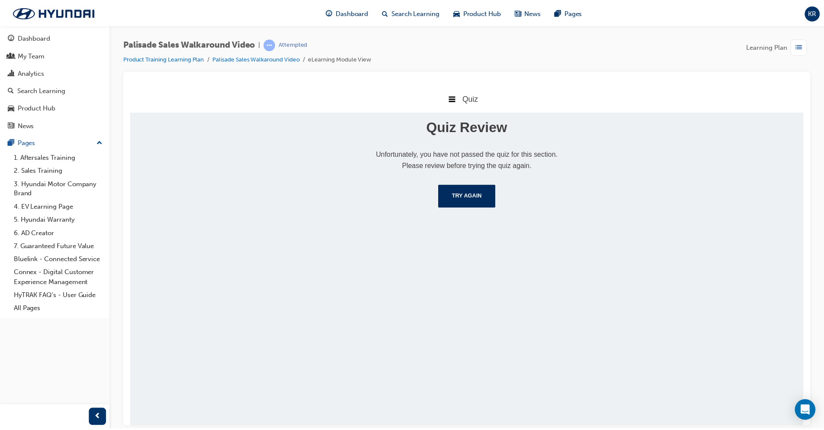
scroll to position [0, 0]
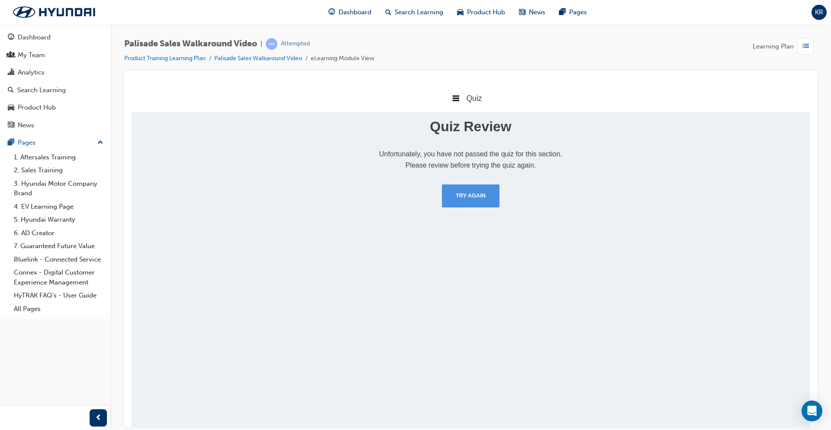
click at [494, 198] on button "Try Again" at bounding box center [471, 195] width 58 height 23
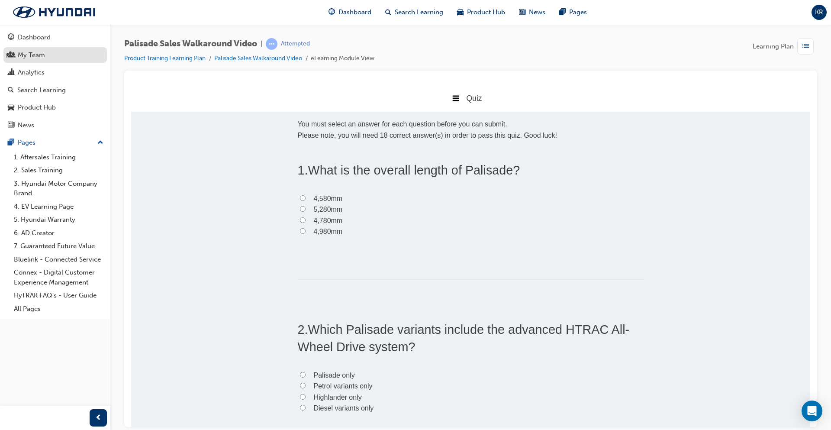
click at [58, 48] on link "My Team New" at bounding box center [54, 55] width 103 height 16
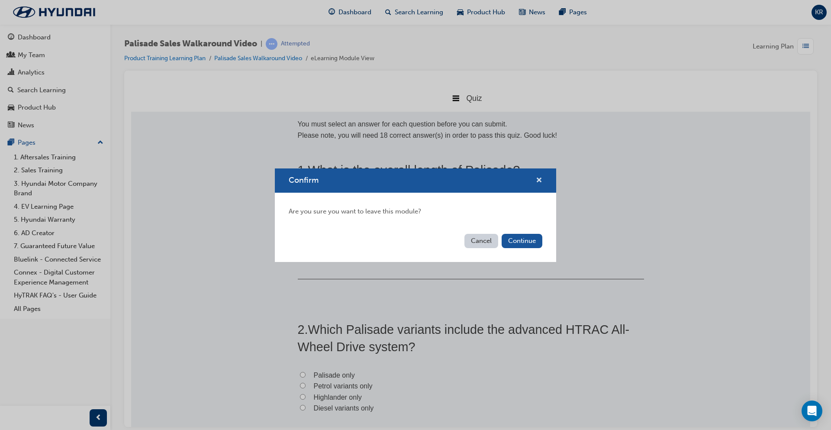
click at [537, 180] on span "cross-icon" at bounding box center [539, 181] width 6 height 8
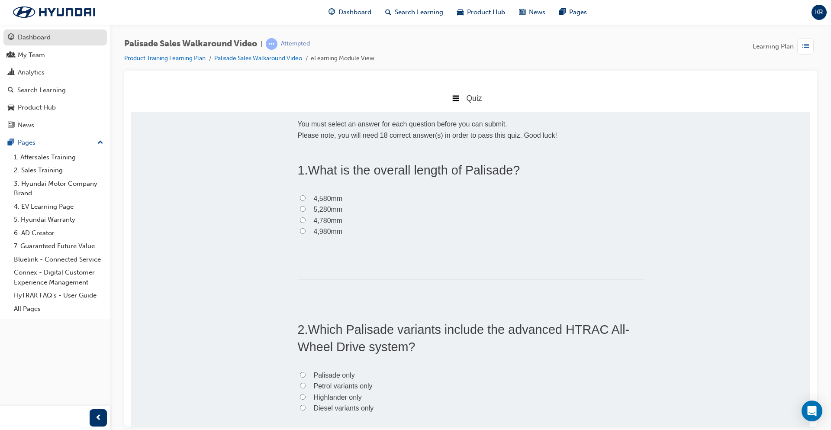
click at [8, 42] on div "button" at bounding box center [11, 37] width 6 height 11
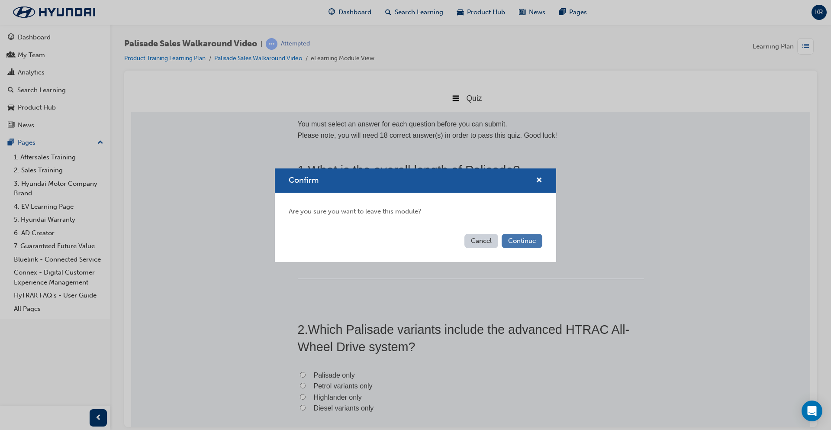
click at [507, 238] on button "Continue" at bounding box center [522, 241] width 41 height 14
